Goal: Navigation & Orientation: Find specific page/section

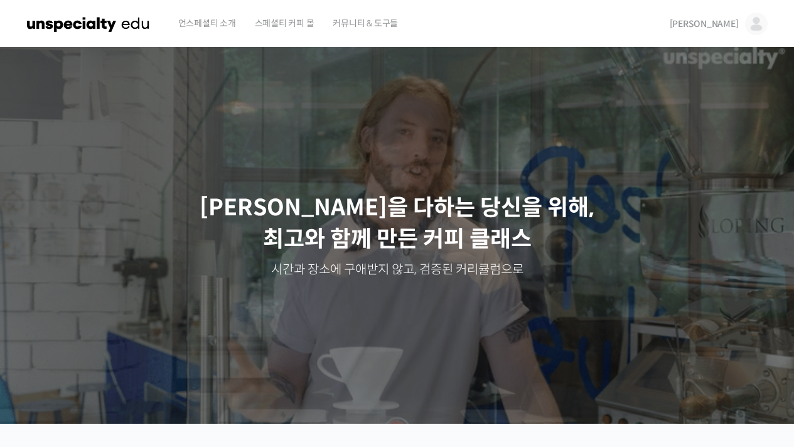
click at [115, 408] on div "Slider" at bounding box center [398, 235] width 754 height 377
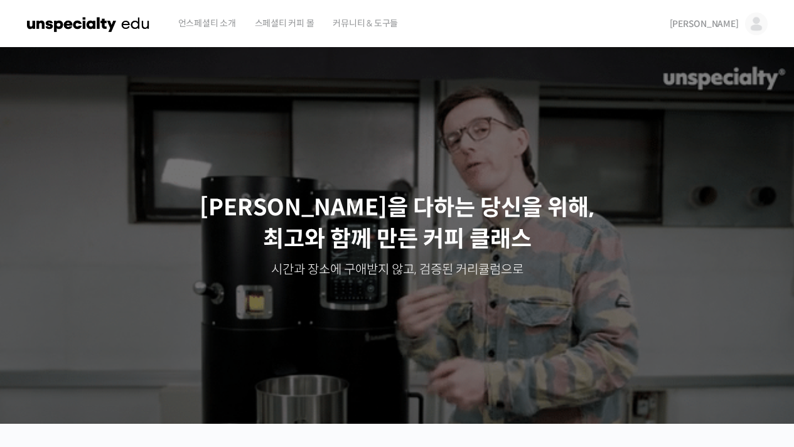
click at [115, 408] on div "Slider" at bounding box center [398, 235] width 754 height 377
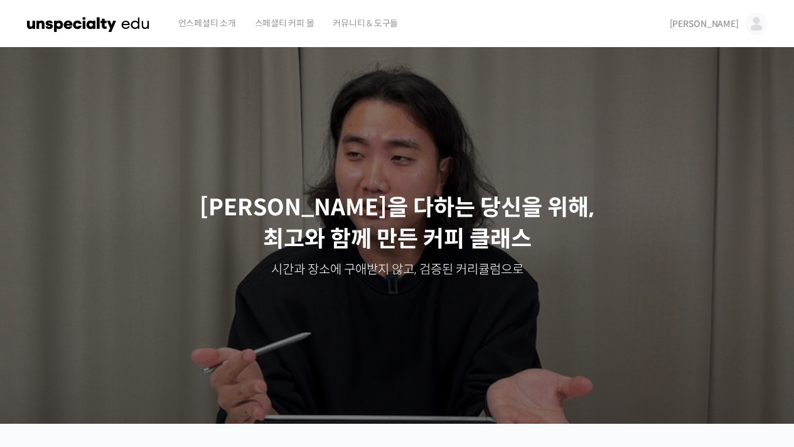
click at [752, 28] on img at bounding box center [756, 24] width 23 height 23
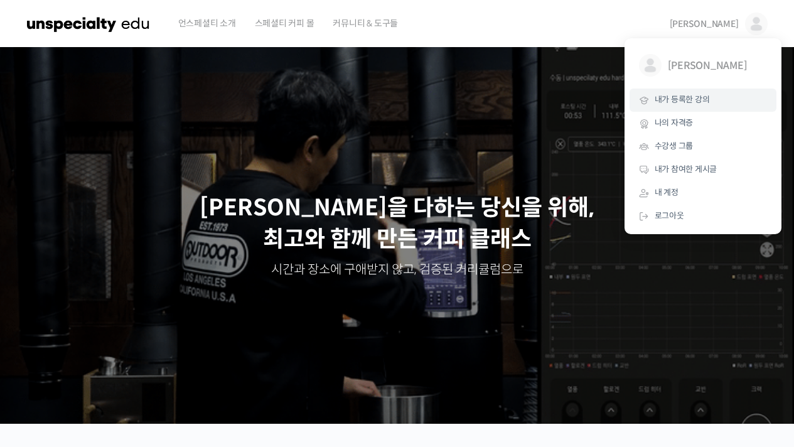
click at [710, 107] on link "내가 등록한 강의" at bounding box center [703, 100] width 147 height 23
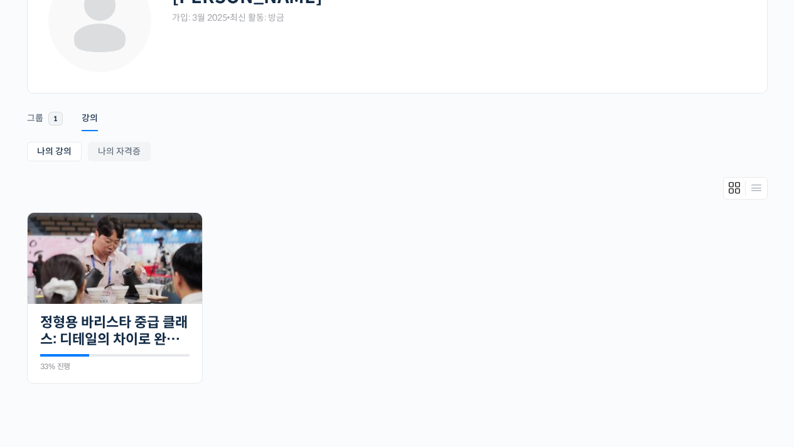
scroll to position [222, 0]
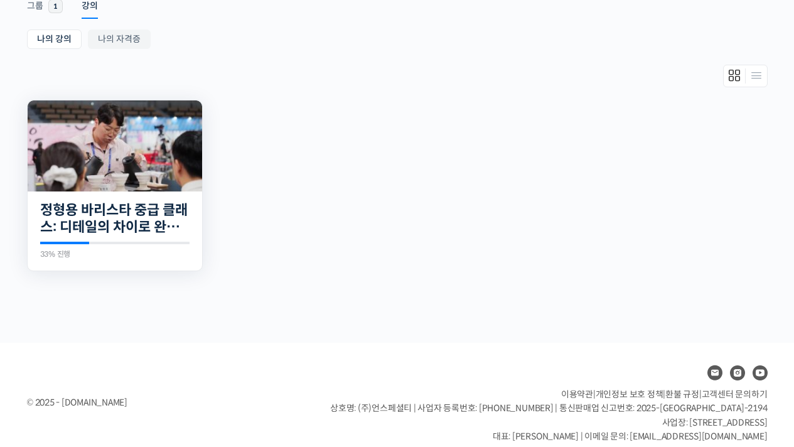
click at [168, 155] on img at bounding box center [115, 145] width 175 height 91
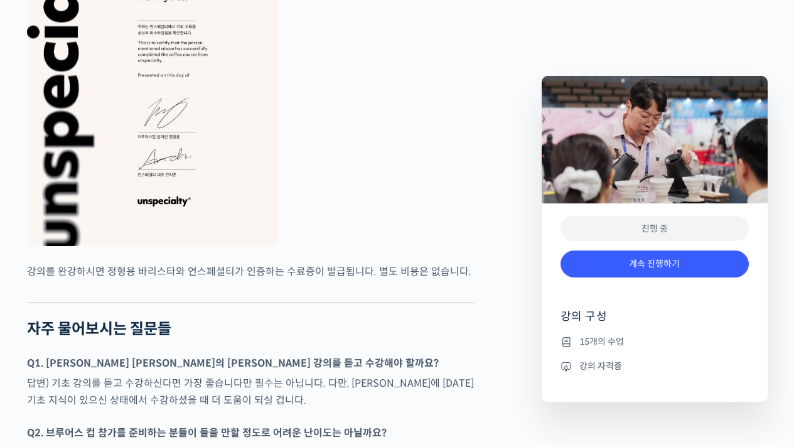
scroll to position [2982, 0]
